Goal: Task Accomplishment & Management: Complete application form

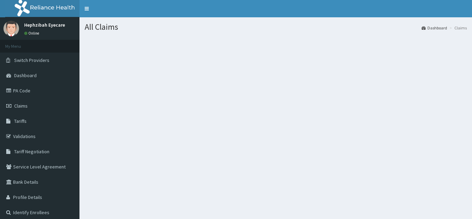
click at [287, 85] on section at bounding box center [276, 74] width 393 height 86
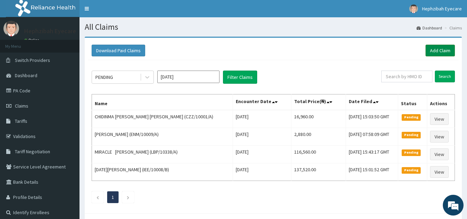
click at [437, 50] on link "Add Claim" at bounding box center [440, 51] width 29 height 12
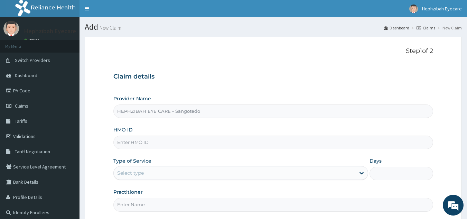
click at [163, 143] on input "HMO ID" at bounding box center [273, 142] width 320 height 13
type input "LGL/10370/A"
click at [154, 175] on div "Select type" at bounding box center [235, 172] width 242 height 11
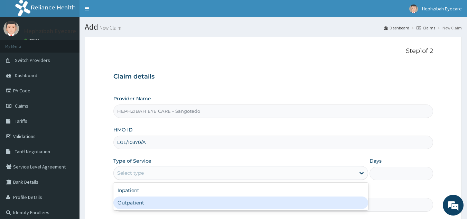
click at [167, 209] on div "Inpatient Outpatient" at bounding box center [240, 197] width 255 height 28
click at [170, 206] on div "Outpatient" at bounding box center [240, 202] width 255 height 12
type input "1"
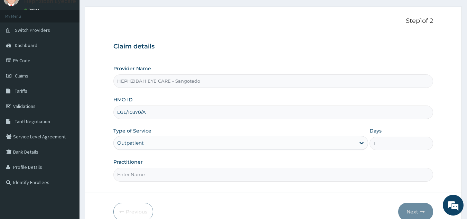
scroll to position [30, 0]
click at [174, 172] on input "Practitioner" at bounding box center [273, 173] width 320 height 13
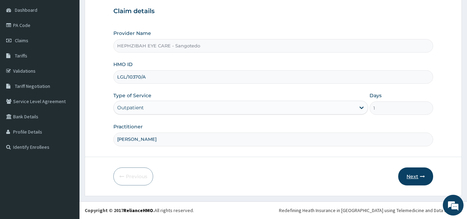
type input "[PERSON_NAME]"
click at [418, 179] on button "Next" at bounding box center [415, 176] width 35 height 18
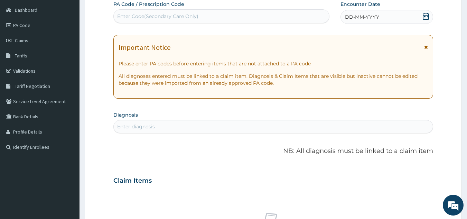
scroll to position [0, 0]
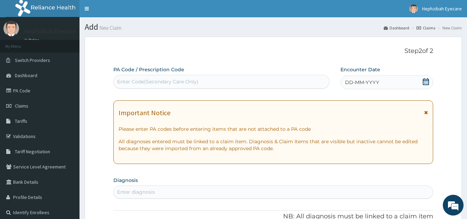
click at [138, 81] on div "Enter Code(Secondary Care Only)" at bounding box center [157, 81] width 81 height 7
paste input "PA/C46713"
type input "PA/C46713"
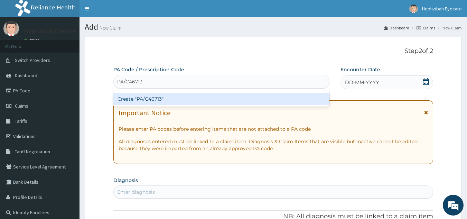
click at [147, 94] on div "Create "PA/C46713"" at bounding box center [221, 99] width 216 height 12
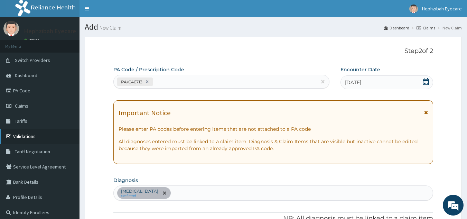
click at [27, 136] on link "Validations" at bounding box center [40, 136] width 80 height 15
